Goal: Information Seeking & Learning: Learn about a topic

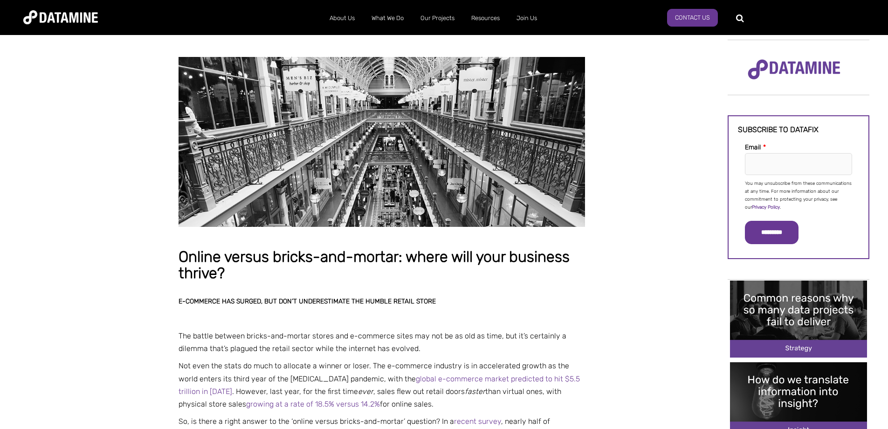
click at [443, 282] on strong "Online versus bricks-and-mortar: where will your business thrive?" at bounding box center [374, 265] width 391 height 35
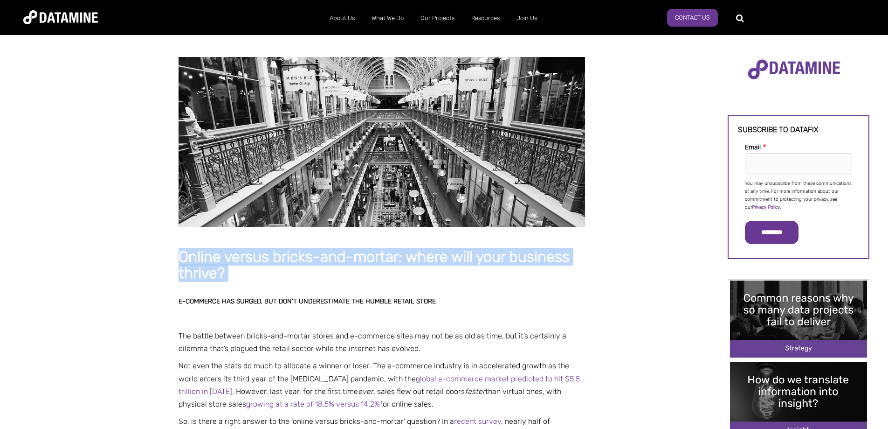
click at [444, 282] on strong "Online versus bricks-and-mortar: where will your business thrive?" at bounding box center [374, 265] width 391 height 35
click at [442, 282] on strong "Online versus bricks-and-mortar: where will your business thrive?" at bounding box center [374, 265] width 391 height 35
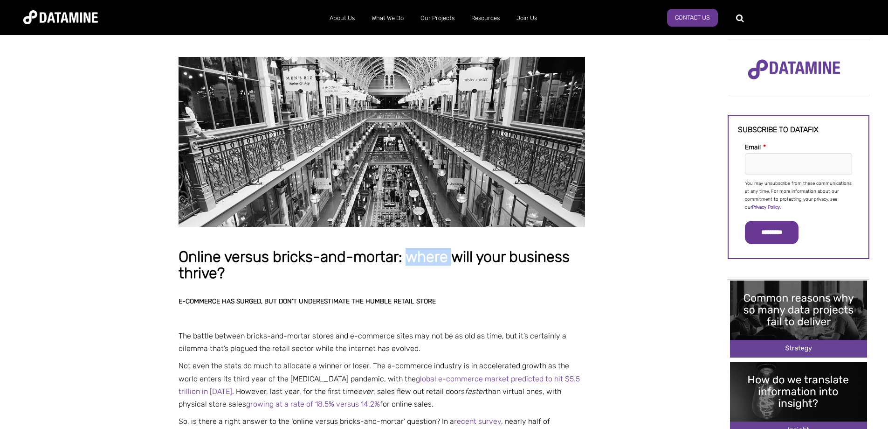
click at [442, 282] on strong "Online versus bricks-and-mortar: where will your business thrive?" at bounding box center [374, 265] width 391 height 35
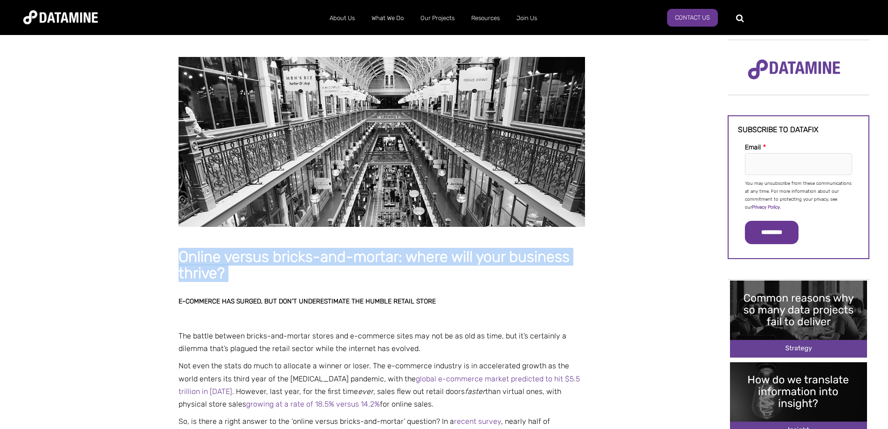
drag, startPoint x: 442, startPoint y: 301, endPoint x: 396, endPoint y: 300, distance: 46.2
click at [396, 282] on strong "Online versus bricks-and-mortar: where will your business thrive?" at bounding box center [374, 265] width 391 height 35
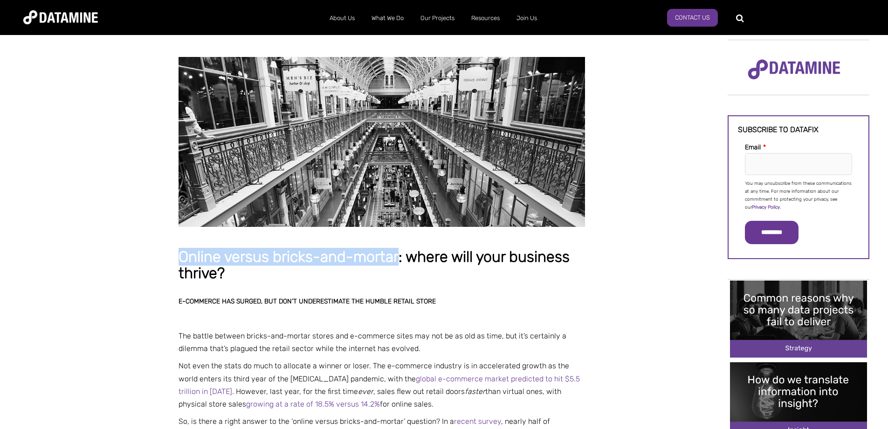
drag, startPoint x: 396, startPoint y: 300, endPoint x: 204, endPoint y: 306, distance: 192.2
click at [204, 282] on strong "Online versus bricks-and-mortar: where will your business thrive?" at bounding box center [374, 265] width 391 height 35
drag, startPoint x: 204, startPoint y: 306, endPoint x: 388, endPoint y: 304, distance: 184.2
click at [388, 282] on strong "Online versus bricks-and-mortar: where will your business thrive?" at bounding box center [374, 265] width 391 height 35
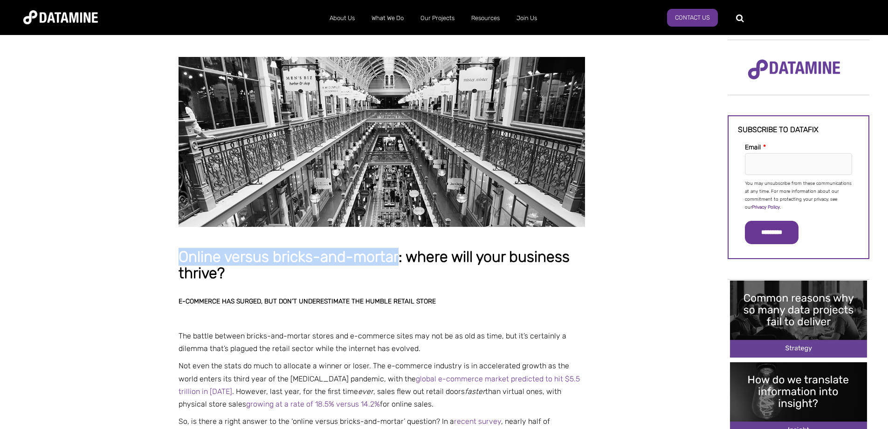
click at [394, 282] on strong "Online versus bricks-and-mortar: where will your business thrive?" at bounding box center [374, 265] width 391 height 35
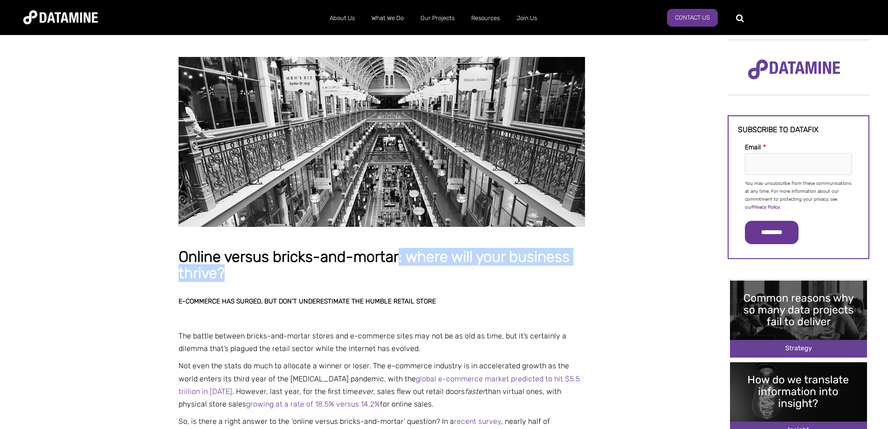
drag, startPoint x: 398, startPoint y: 302, endPoint x: 640, endPoint y: 304, distance: 241.6
click at [585, 282] on h1 "Online versus bricks-and-mortar: where will your business thrive?" at bounding box center [382, 265] width 407 height 33
drag, startPoint x: 640, startPoint y: 304, endPoint x: 399, endPoint y: 303, distance: 241.1
click at [399, 282] on h1 "Online versus bricks-and-mortar: where will your business thrive?" at bounding box center [382, 265] width 407 height 33
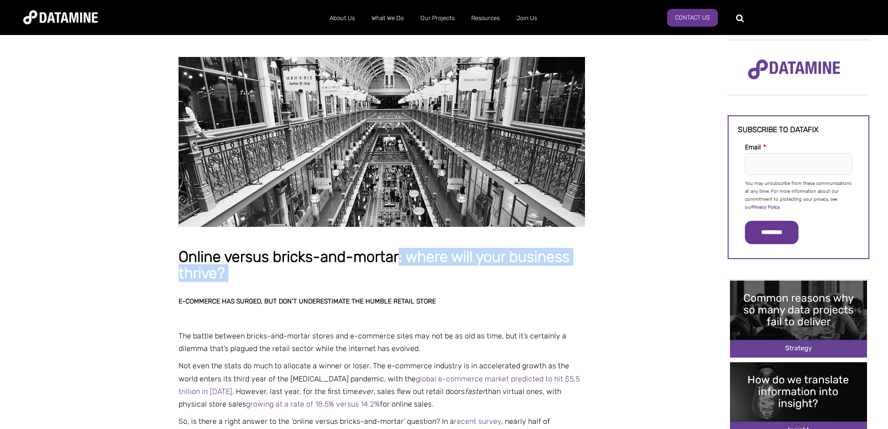
click at [399, 282] on strong "Online versus bricks-and-mortar: where will your business thrive?" at bounding box center [374, 265] width 391 height 35
drag, startPoint x: 399, startPoint y: 303, endPoint x: 628, endPoint y: 302, distance: 229.4
click at [585, 282] on h1 "Online versus bricks-and-mortar: where will your business thrive?" at bounding box center [382, 265] width 407 height 33
drag, startPoint x: 628, startPoint y: 302, endPoint x: 405, endPoint y: 302, distance: 223.4
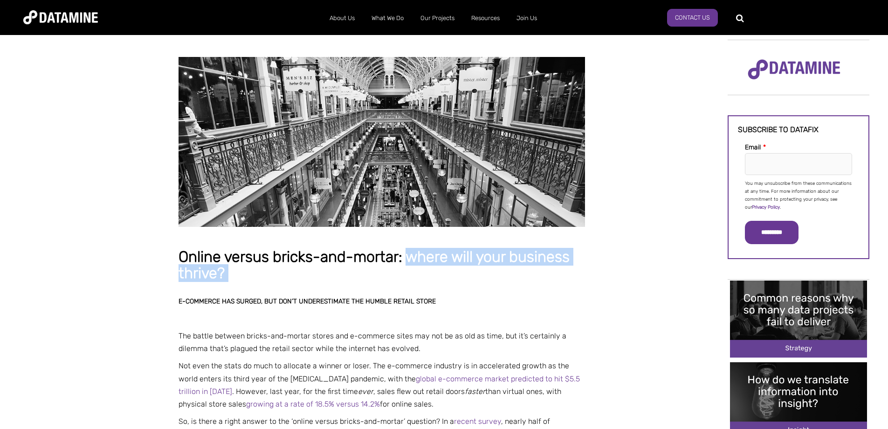
click at [405, 282] on h1 "Online versus bricks-and-mortar: where will your business thrive?" at bounding box center [382, 265] width 407 height 33
click at [405, 282] on strong "Online versus bricks-and-mortar: where will your business thrive?" at bounding box center [374, 265] width 391 height 35
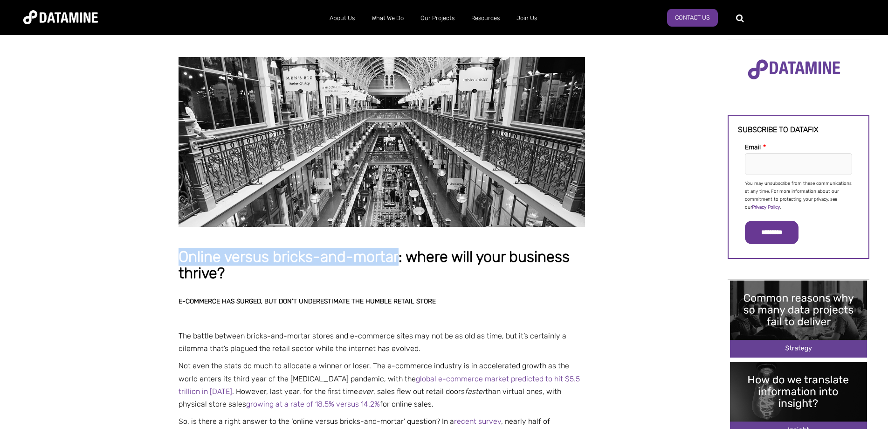
drag, startPoint x: 397, startPoint y: 302, endPoint x: 178, endPoint y: 304, distance: 219.2
click at [179, 282] on strong "Online versus bricks-and-mortar: where will your business thrive?" at bounding box center [374, 265] width 391 height 35
drag, startPoint x: 178, startPoint y: 304, endPoint x: 373, endPoint y: 306, distance: 194.5
click at [373, 282] on strong "Online versus bricks-and-mortar: where will your business thrive?" at bounding box center [374, 265] width 391 height 35
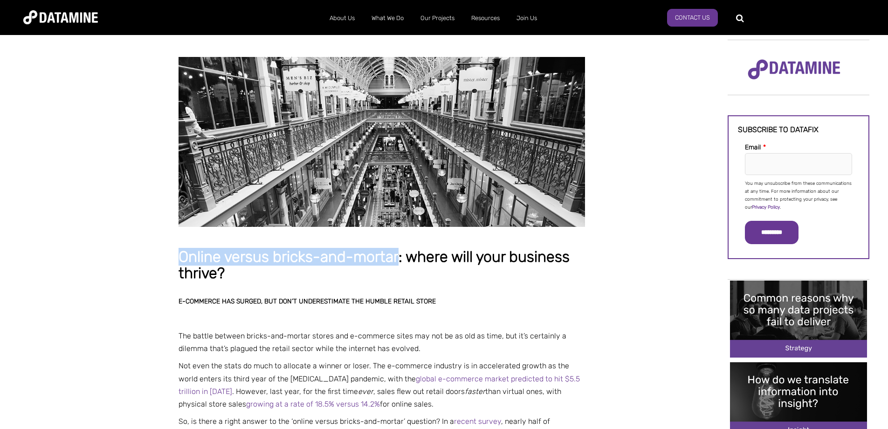
click at [373, 282] on strong "Online versus bricks-and-mortar: where will your business thrive?" at bounding box center [374, 265] width 391 height 35
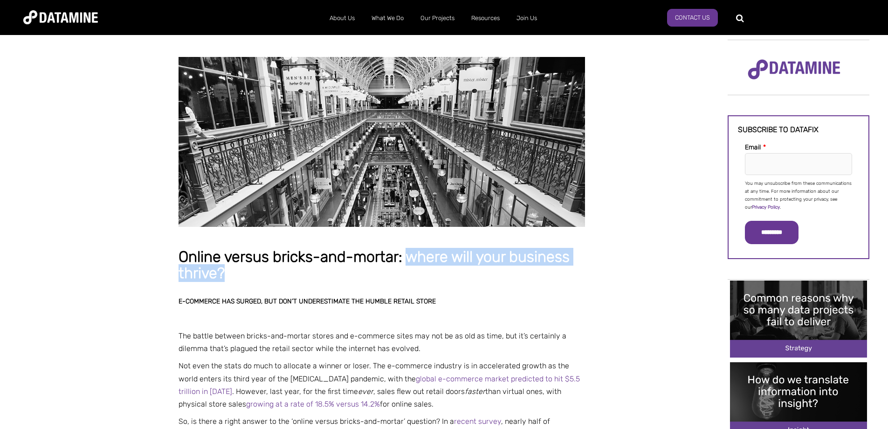
drag, startPoint x: 410, startPoint y: 300, endPoint x: 624, endPoint y: 308, distance: 213.7
click at [585, 282] on h1 "Online versus bricks-and-mortar: where will your business thrive?" at bounding box center [382, 265] width 407 height 33
